Goal: Information Seeking & Learning: Learn about a topic

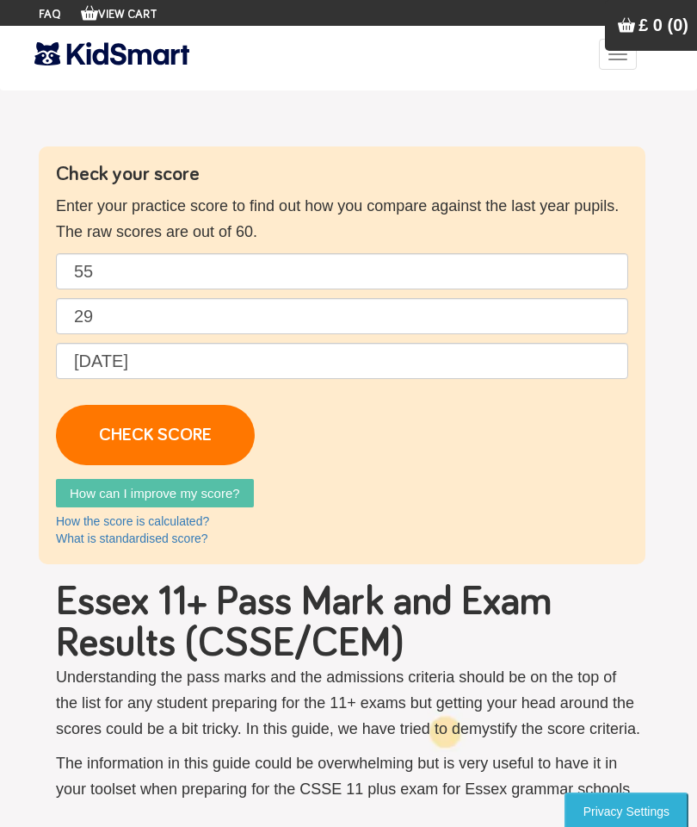
scroll to position [53, 0]
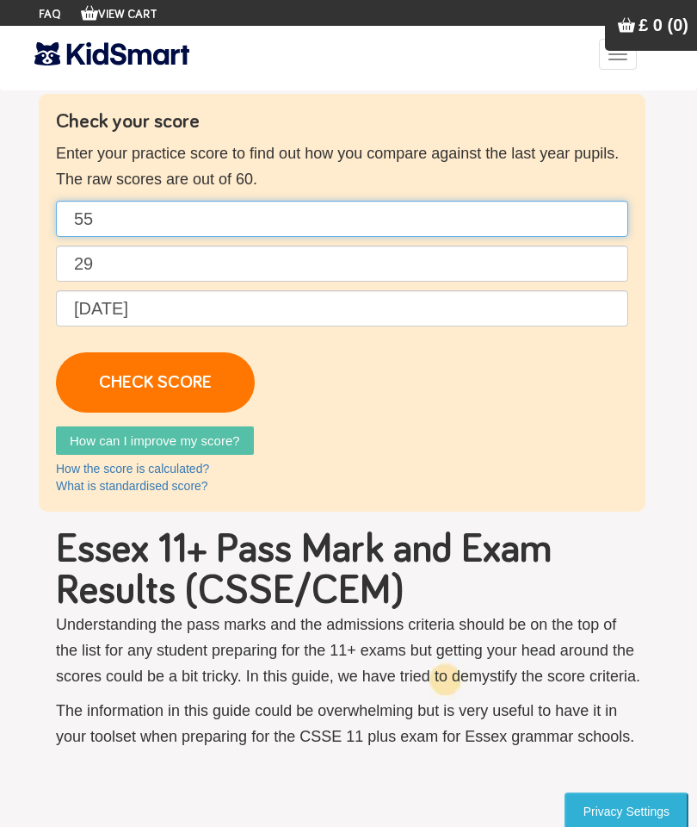
click at [138, 206] on input "55" at bounding box center [342, 219] width 573 height 36
click at [131, 212] on input "55" at bounding box center [342, 219] width 573 height 36
type input "5"
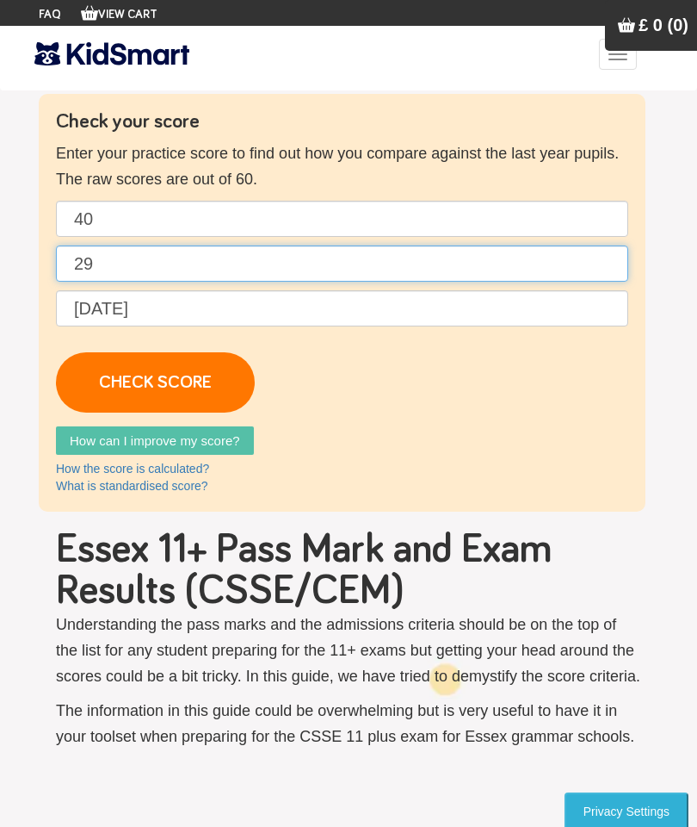
click at [139, 270] on input "29" at bounding box center [342, 263] width 573 height 36
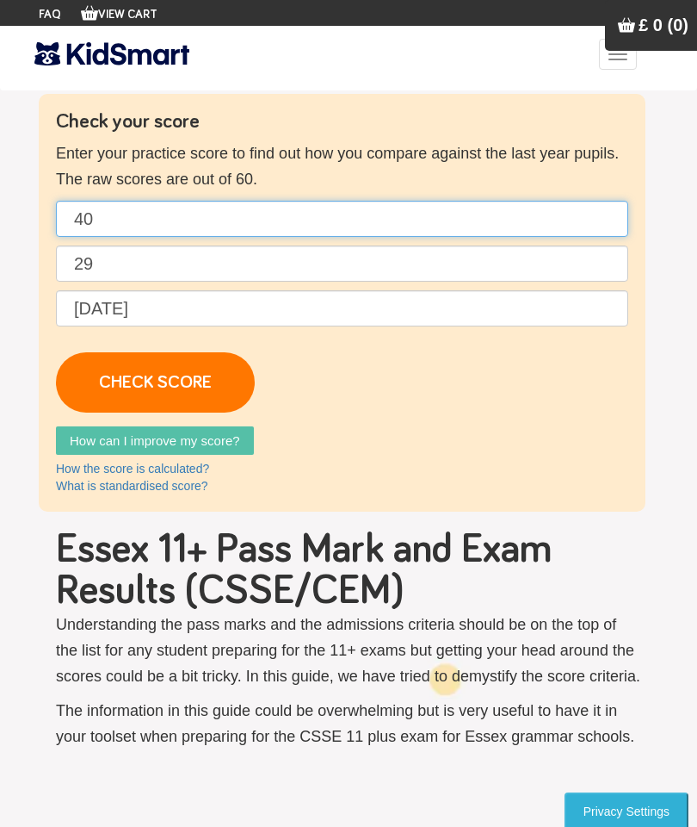
click at [133, 225] on input "40" at bounding box center [342, 219] width 573 height 36
type input "4"
type input "55"
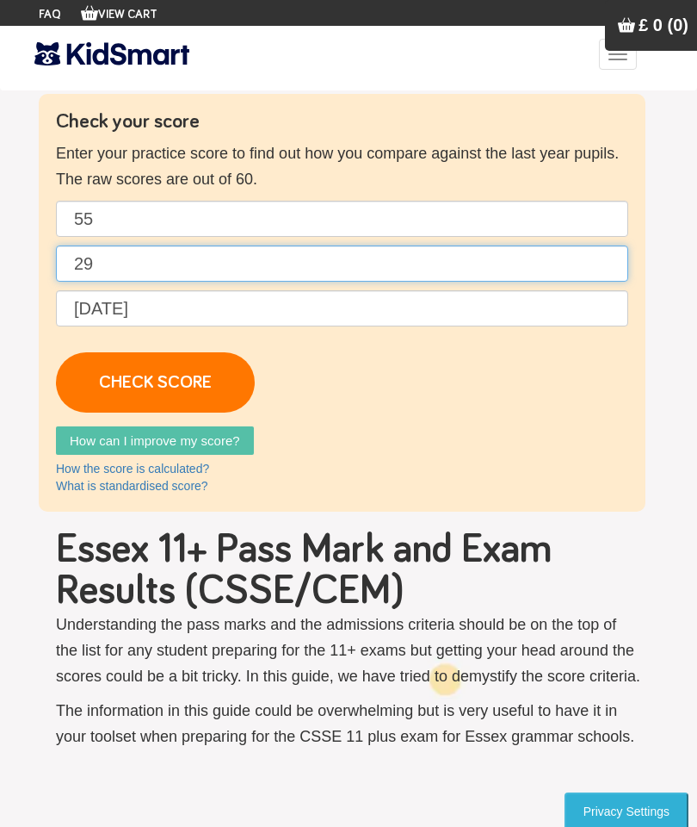
click at [133, 250] on input "29" at bounding box center [342, 263] width 573 height 36
click at [112, 260] on input "29" at bounding box center [342, 263] width 573 height 36
type input "2"
type input "29"
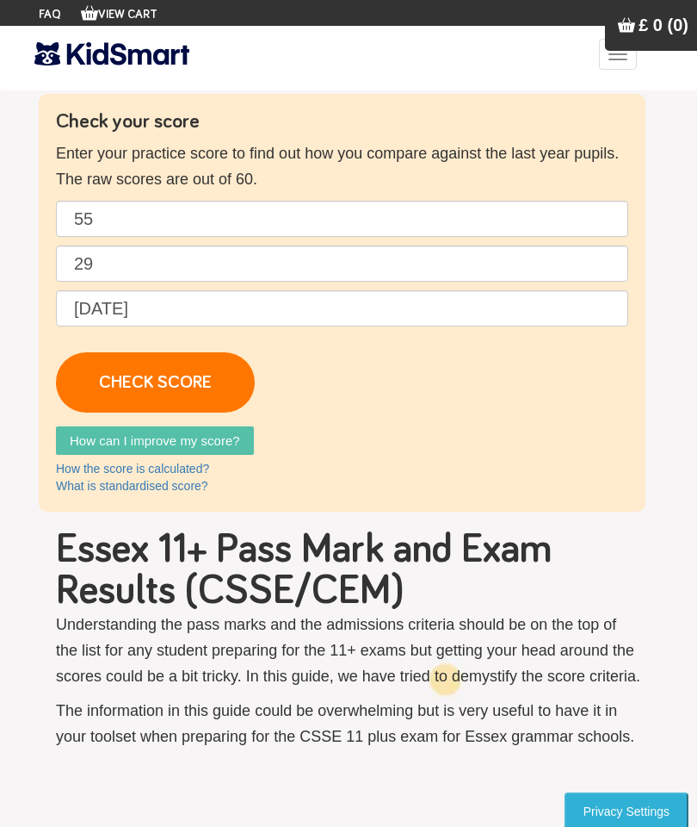
click at [107, 387] on link "CHECK SCORE" at bounding box center [155, 382] width 199 height 60
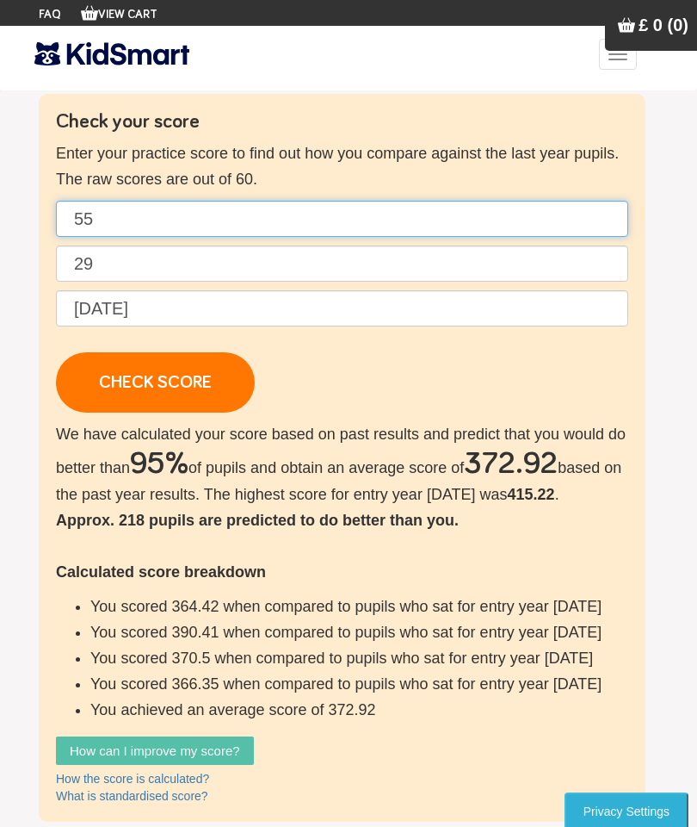
click at [150, 217] on input "55" at bounding box center [342, 219] width 573 height 36
type input "5"
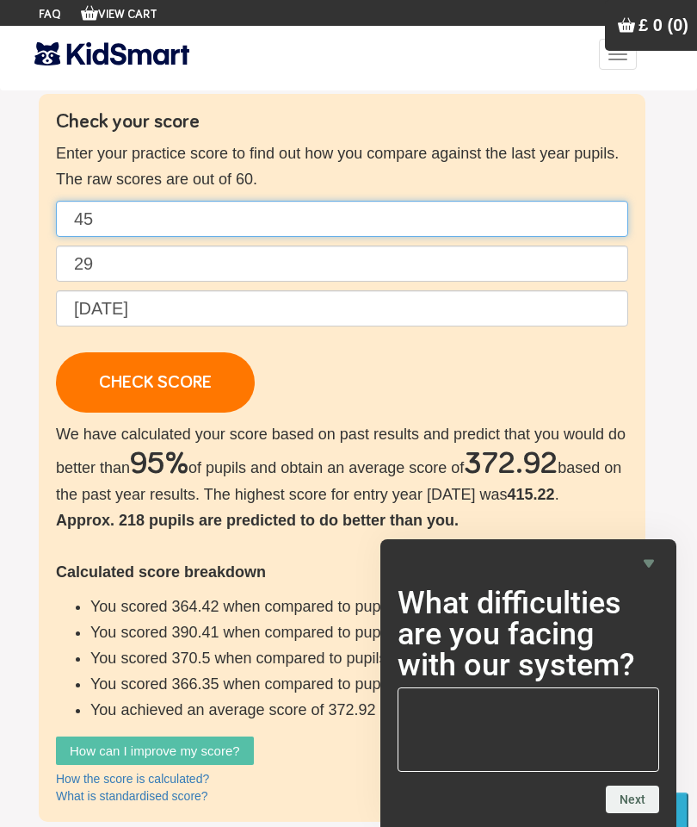
type input "45"
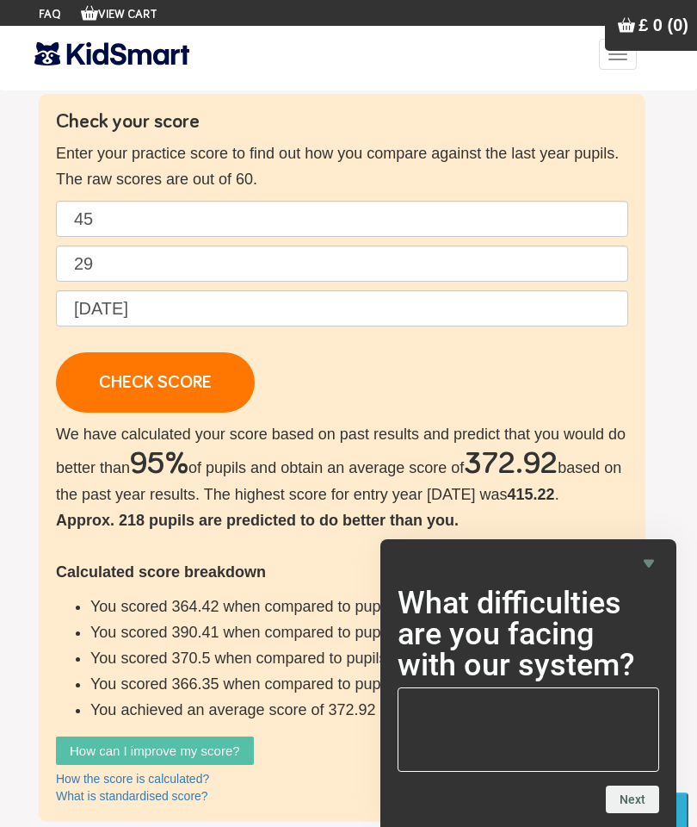
click at [131, 391] on link "CHECK SCORE" at bounding box center [155, 382] width 199 height 60
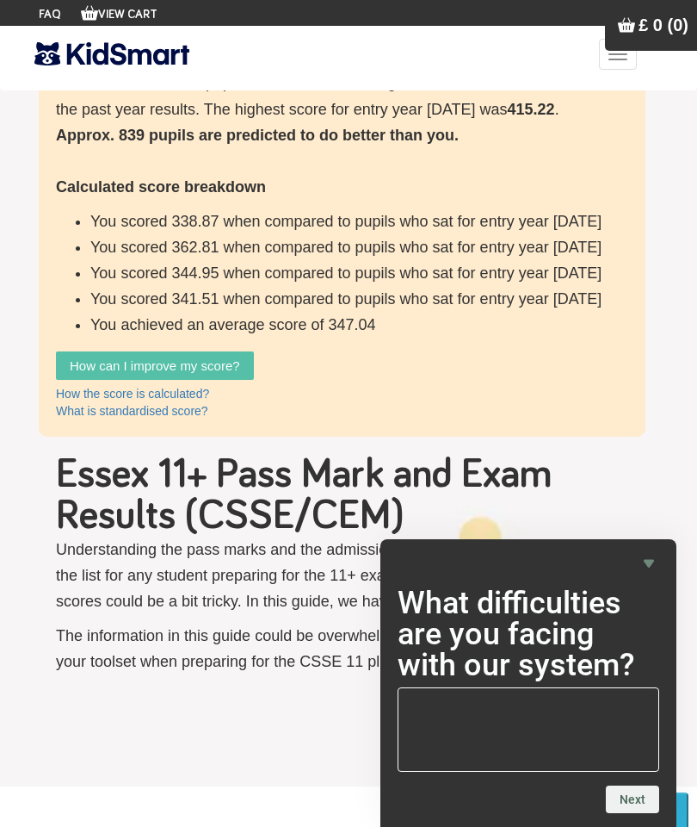
scroll to position [458, 0]
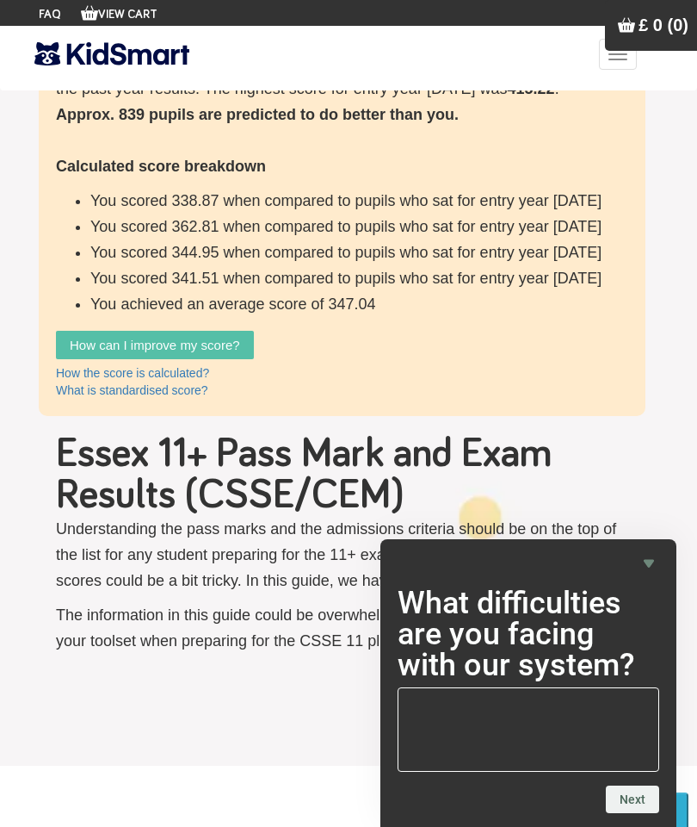
click at [104, 340] on link "How can I improve my score?" at bounding box center [155, 345] width 198 height 28
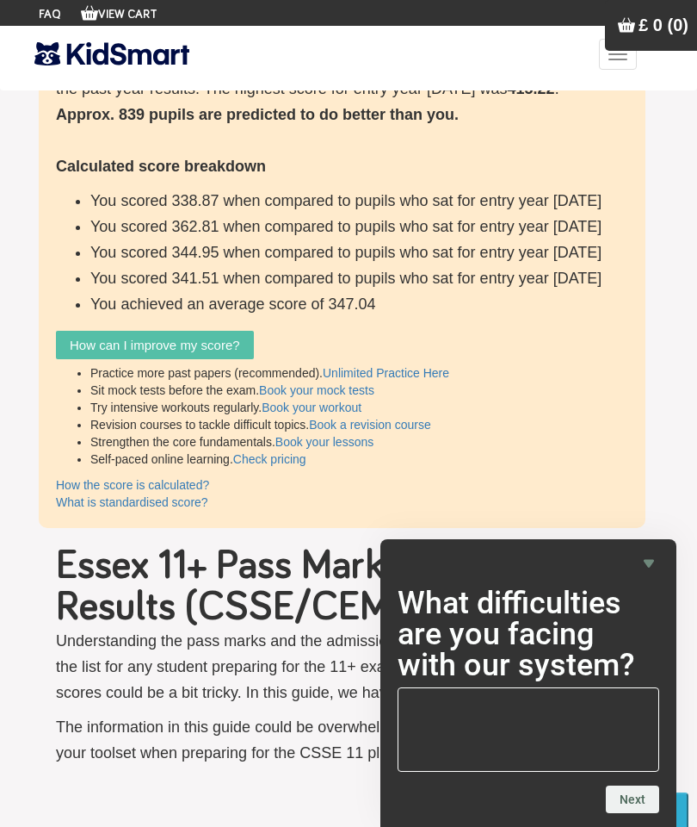
click at [396, 367] on link "Unlimited Practice Here" at bounding box center [386, 373] width 127 height 14
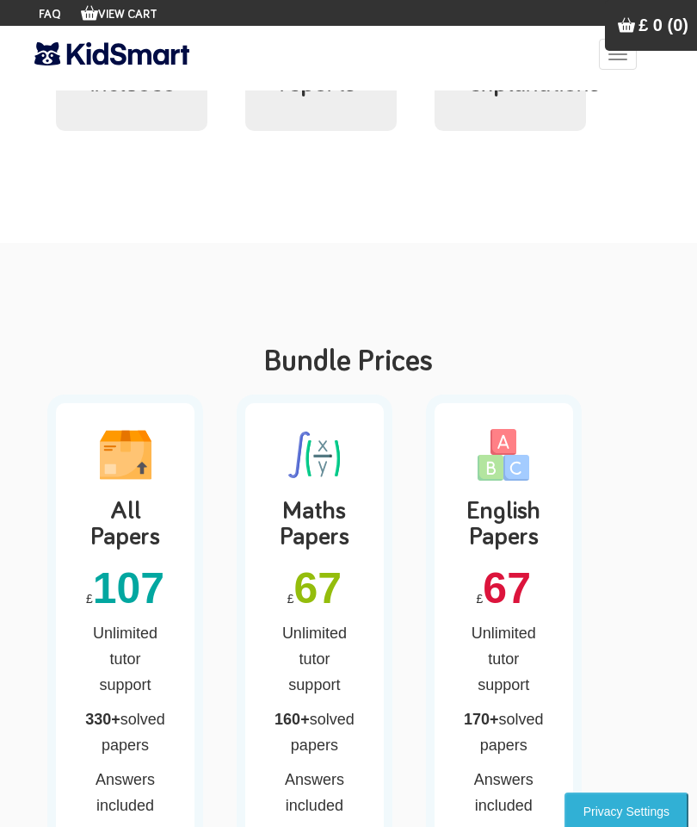
scroll to position [1815, 0]
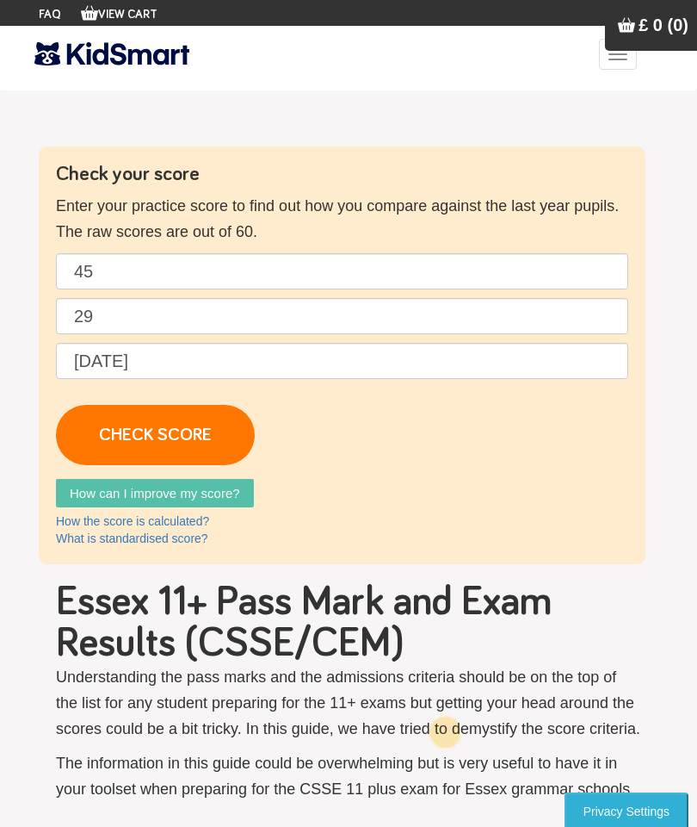
scroll to position [458, 0]
